Goal: Find contact information: Find contact information

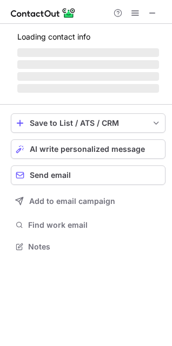
scroll to position [236, 172]
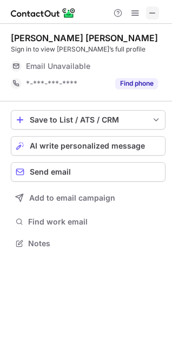
click at [151, 11] on span at bounding box center [153, 13] width 9 height 9
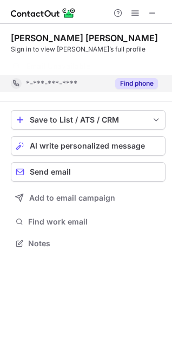
click at [131, 85] on div "Muneeba Khan Abbasi Sign in to view Muneeba’s full profile Email Unavailable Em…" at bounding box center [86, 142] width 172 height 236
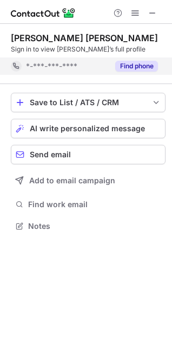
click at [121, 68] on button "Find phone" at bounding box center [136, 66] width 43 height 11
